Goal: Transaction & Acquisition: Purchase product/service

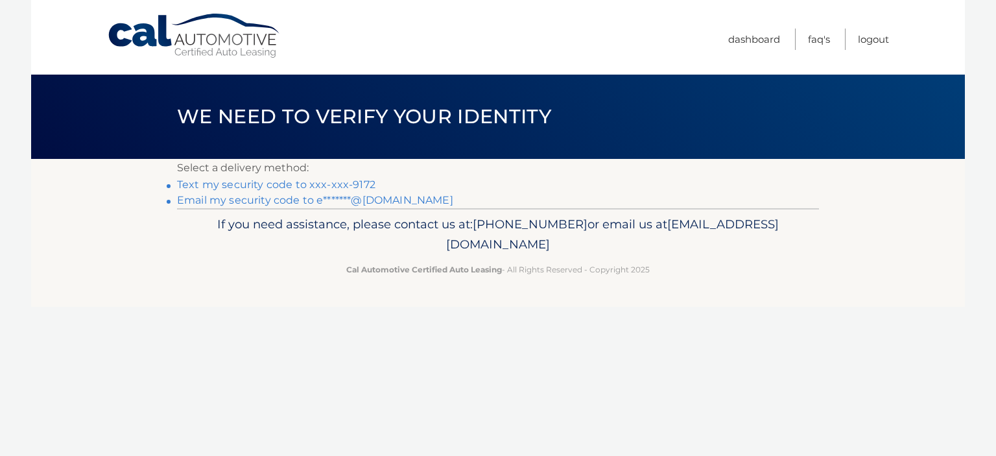
click at [333, 184] on link "Text my security code to xxx-xxx-9172" at bounding box center [276, 184] width 198 height 12
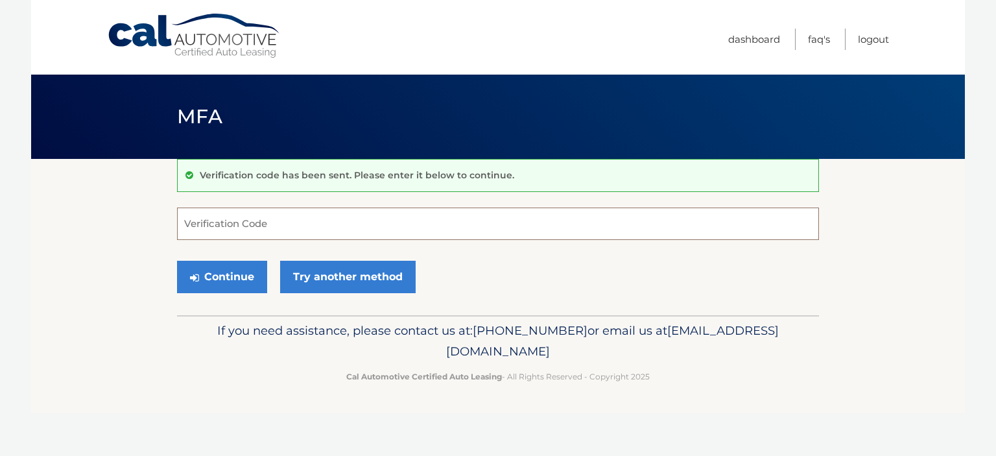
click at [293, 230] on input "Verification Code" at bounding box center [498, 224] width 642 height 32
type input "947188"
click at [232, 291] on button "Continue" at bounding box center [222, 277] width 90 height 32
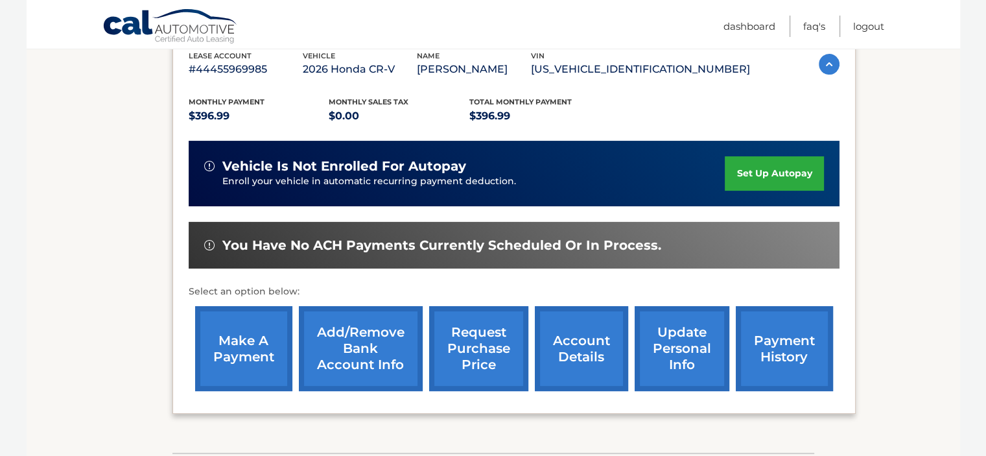
scroll to position [238, 0]
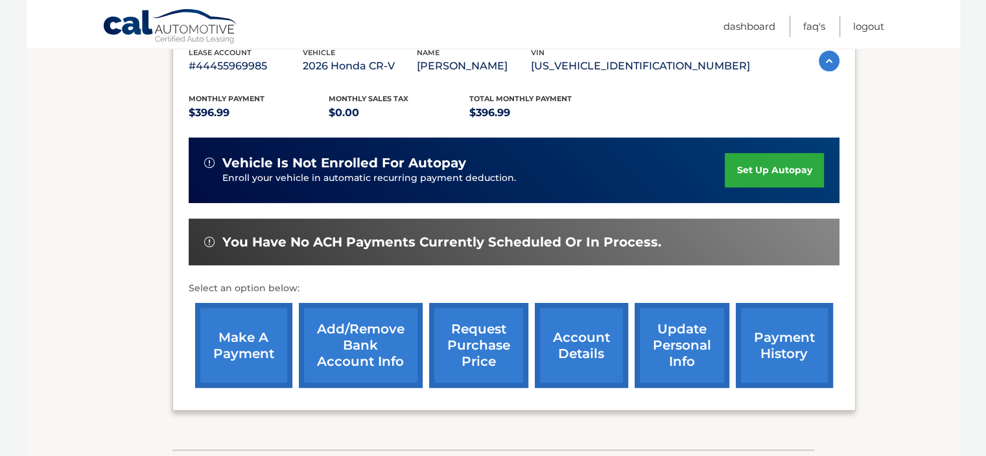
click at [249, 329] on link "make a payment" at bounding box center [243, 345] width 97 height 85
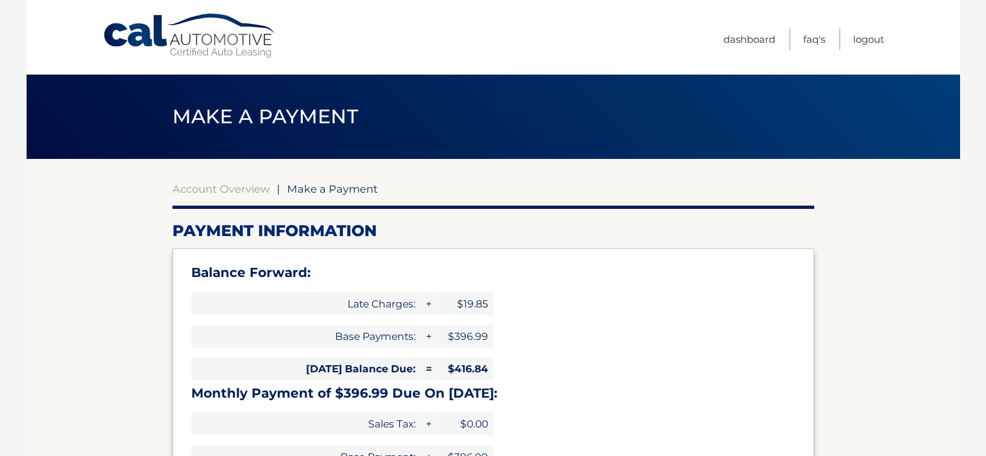
select select "NzEzNTBkMzQtMDg3Yi00ZjQzLThkZTAtNmFhZjVmMDUwNDMw"
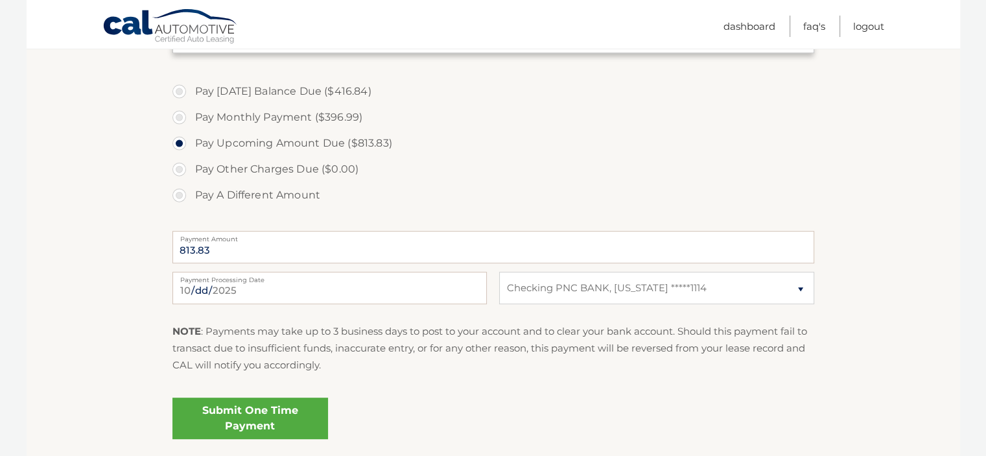
scroll to position [558, 0]
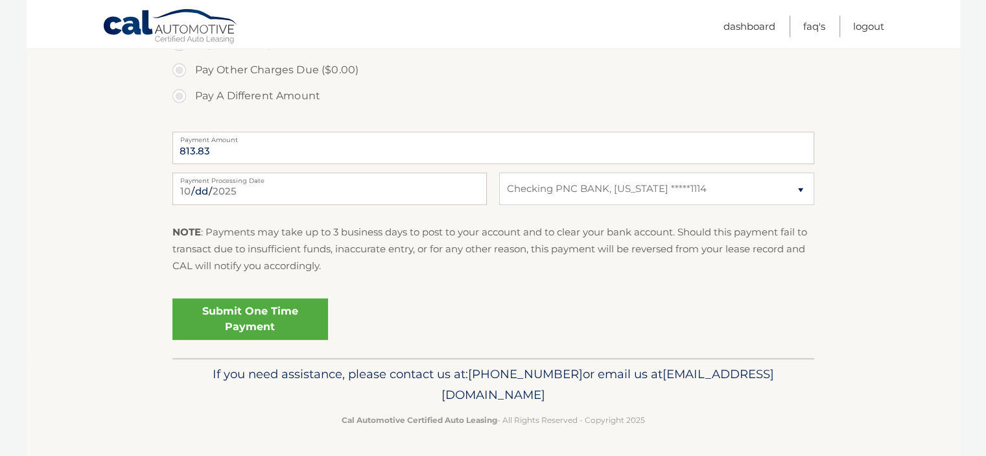
click at [280, 313] on link "Submit One Time Payment" at bounding box center [250, 319] width 156 height 42
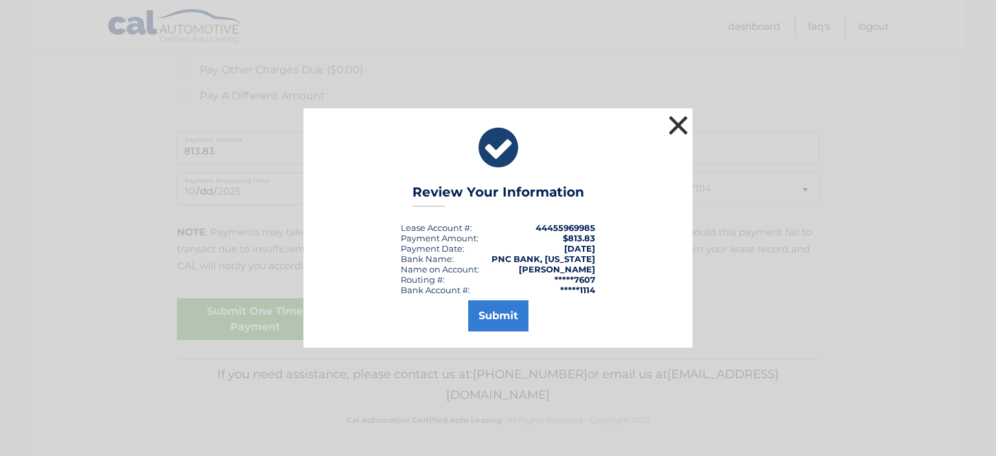
click at [680, 136] on button "×" at bounding box center [678, 125] width 26 height 26
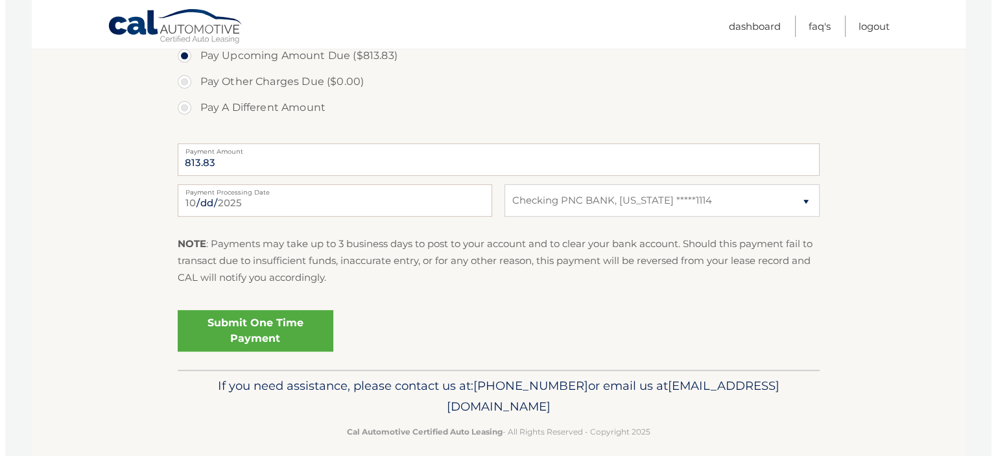
scroll to position [547, 0]
click at [254, 329] on link "Submit One Time Payment" at bounding box center [250, 330] width 156 height 42
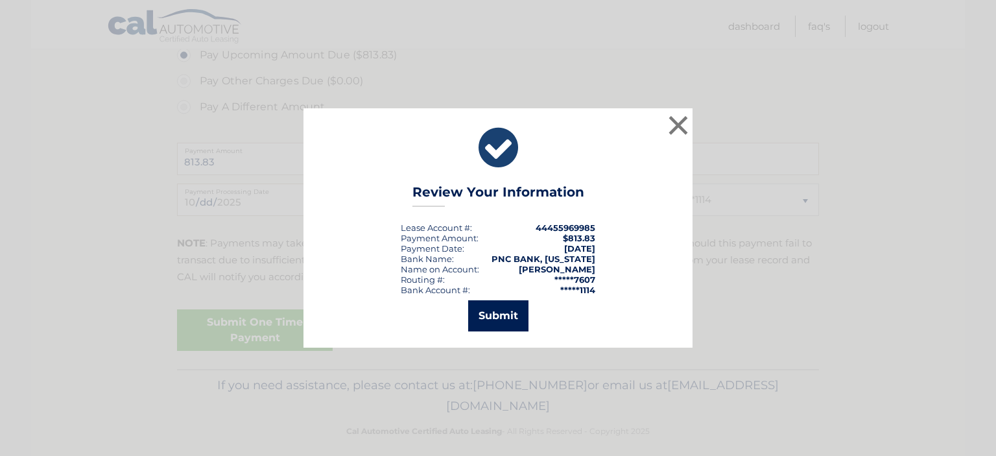
click at [497, 313] on button "Submit" at bounding box center [498, 315] width 60 height 31
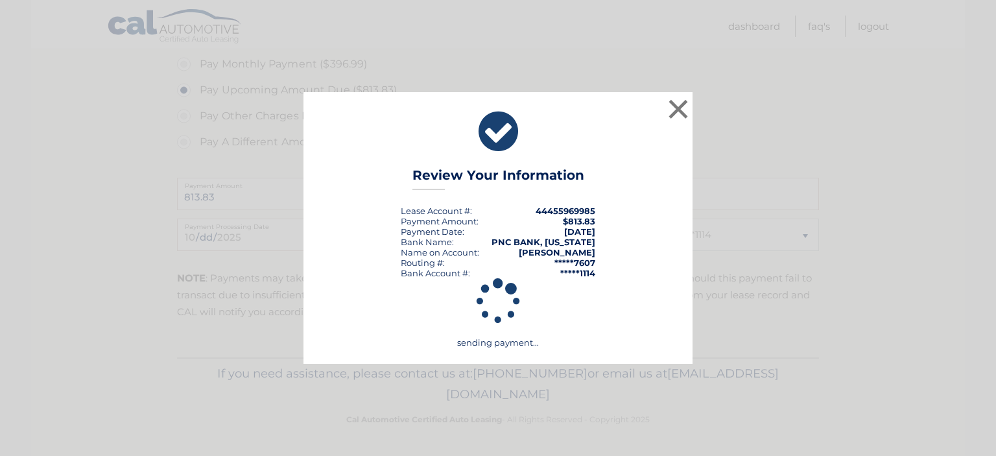
scroll to position [511, 0]
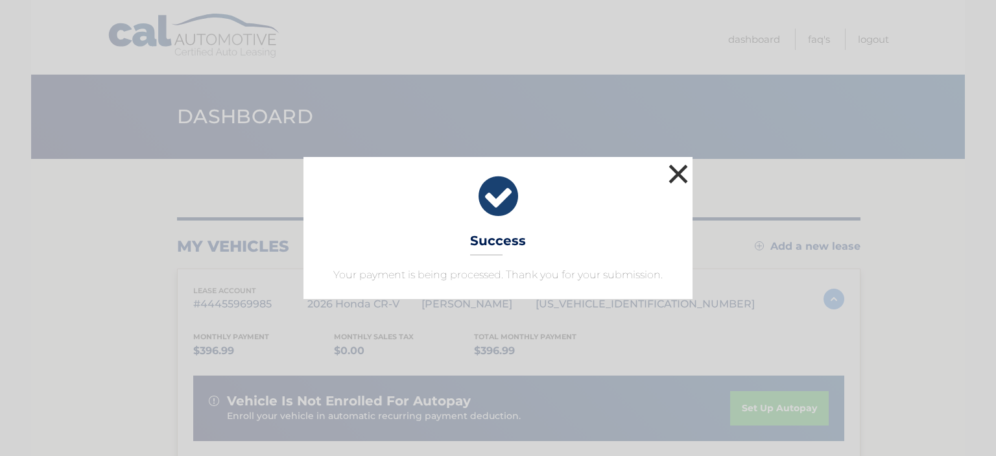
click at [685, 171] on button "×" at bounding box center [678, 174] width 26 height 26
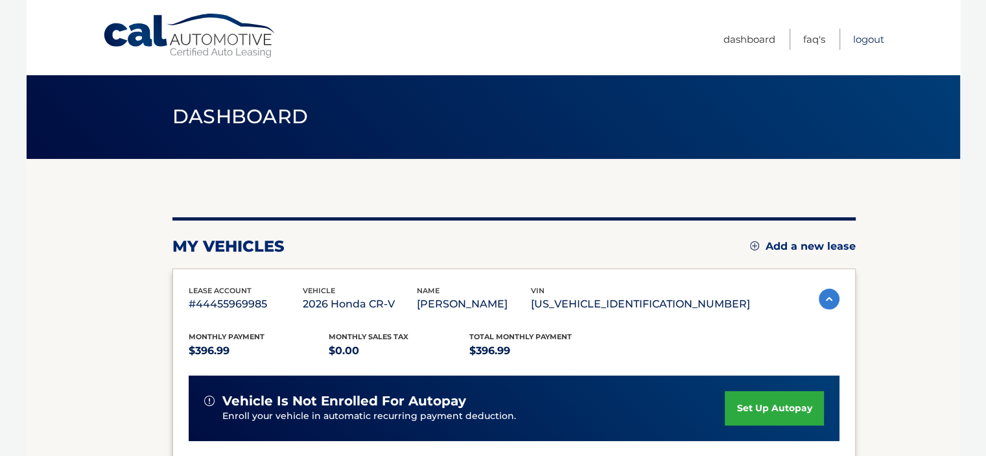
click at [860, 38] on link "Logout" at bounding box center [868, 39] width 31 height 21
